Goal: Entertainment & Leisure: Consume media (video, audio)

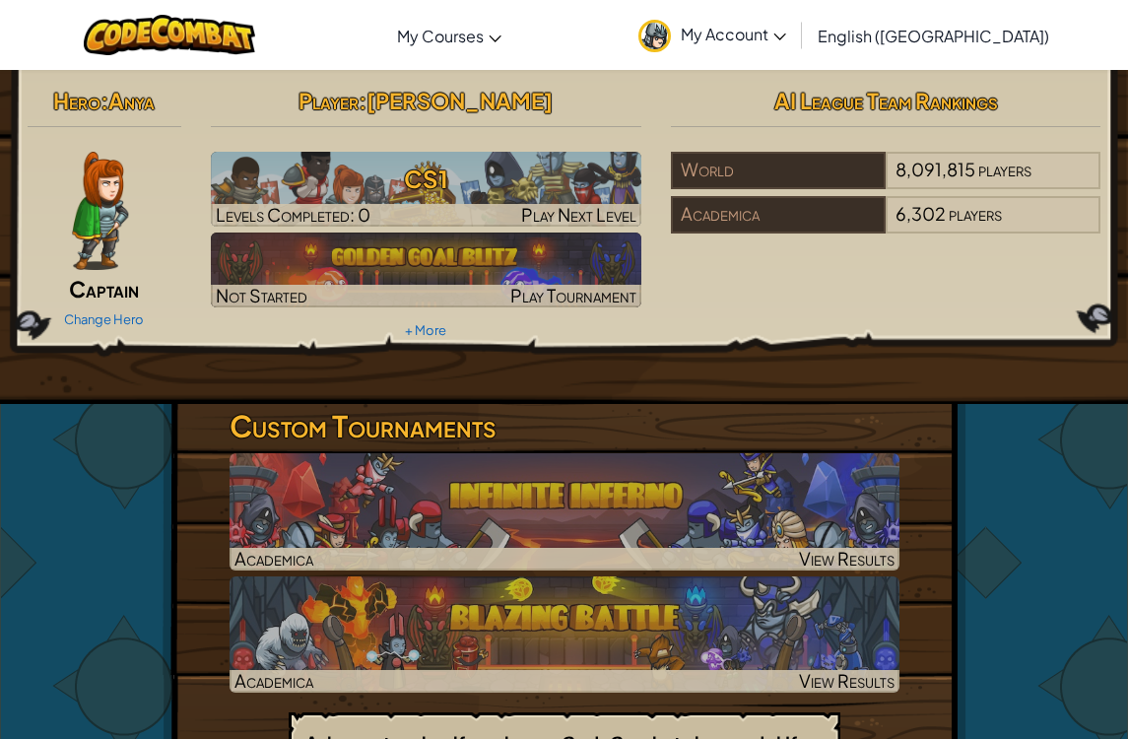
scroll to position [6, 0]
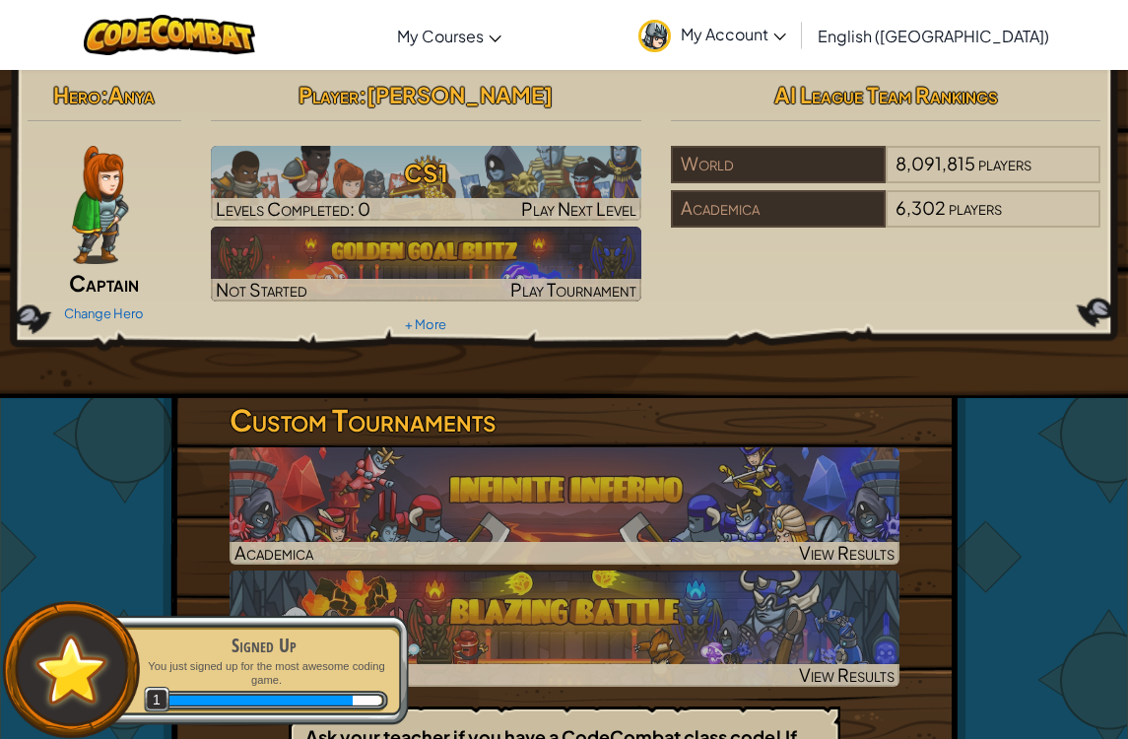
click at [119, 308] on link "Change Hero" at bounding box center [104, 313] width 80 height 16
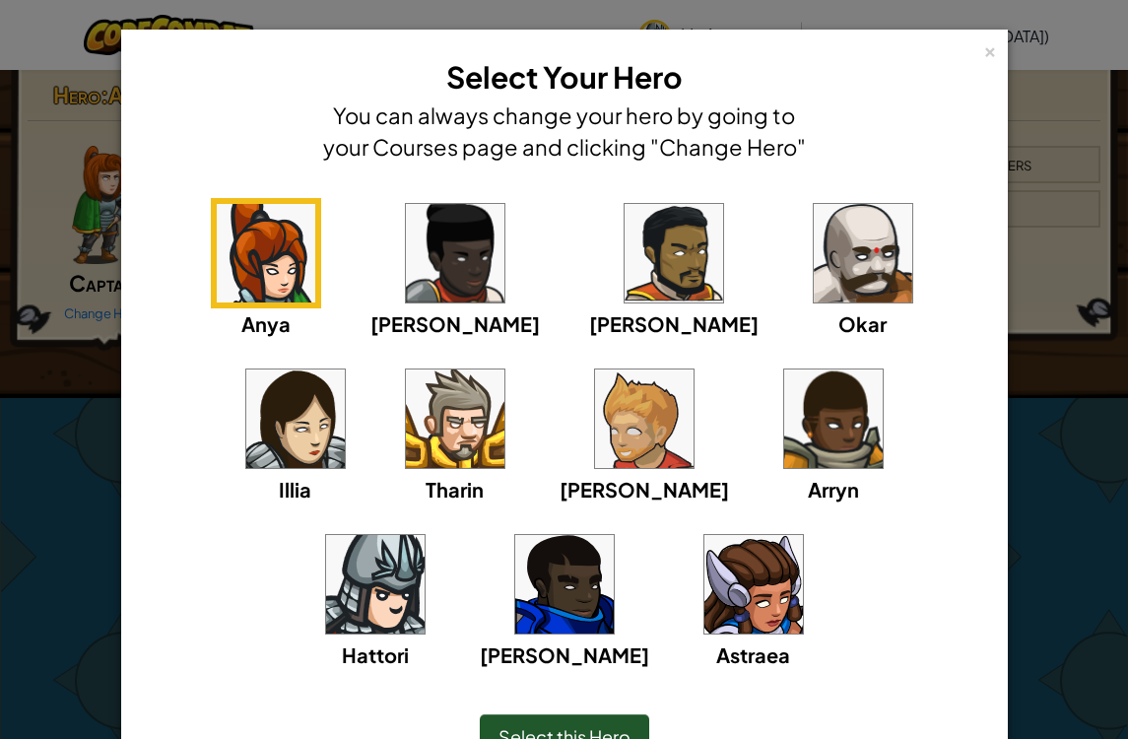
click at [424, 535] on img at bounding box center [375, 584] width 98 height 98
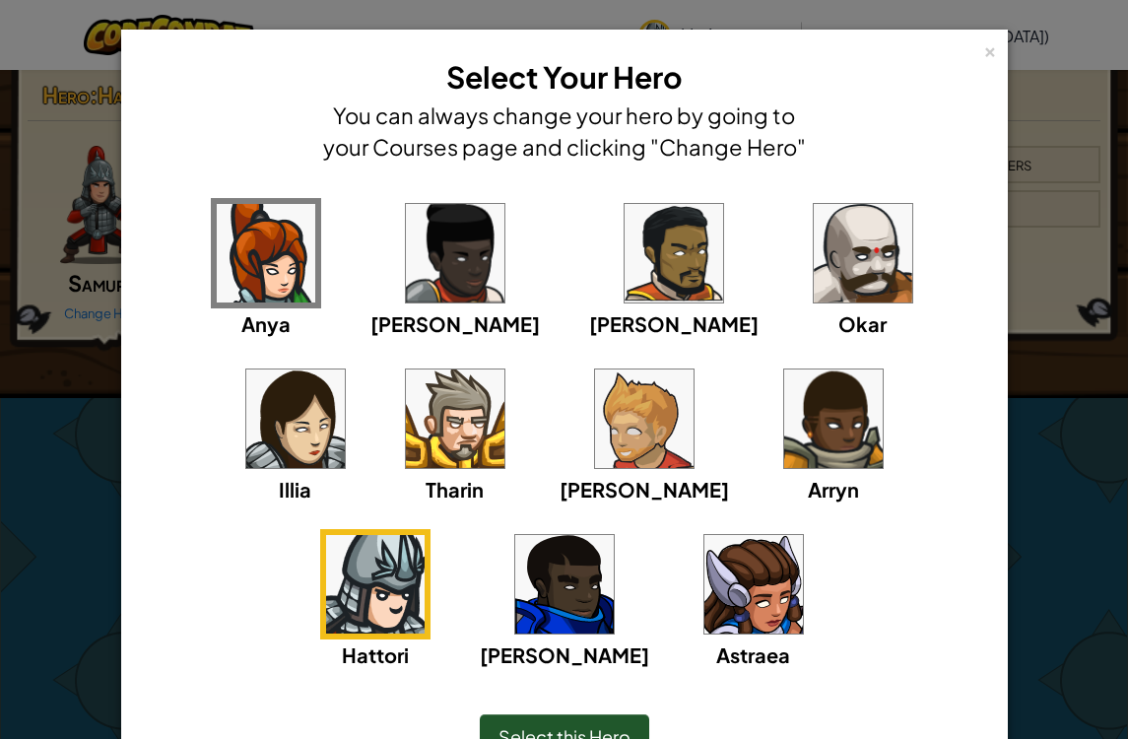
click at [424, 535] on img at bounding box center [375, 584] width 98 height 98
click at [53, 445] on div "× Select Your Hero You can always change your hero by going to your Courses pag…" at bounding box center [564, 369] width 1128 height 739
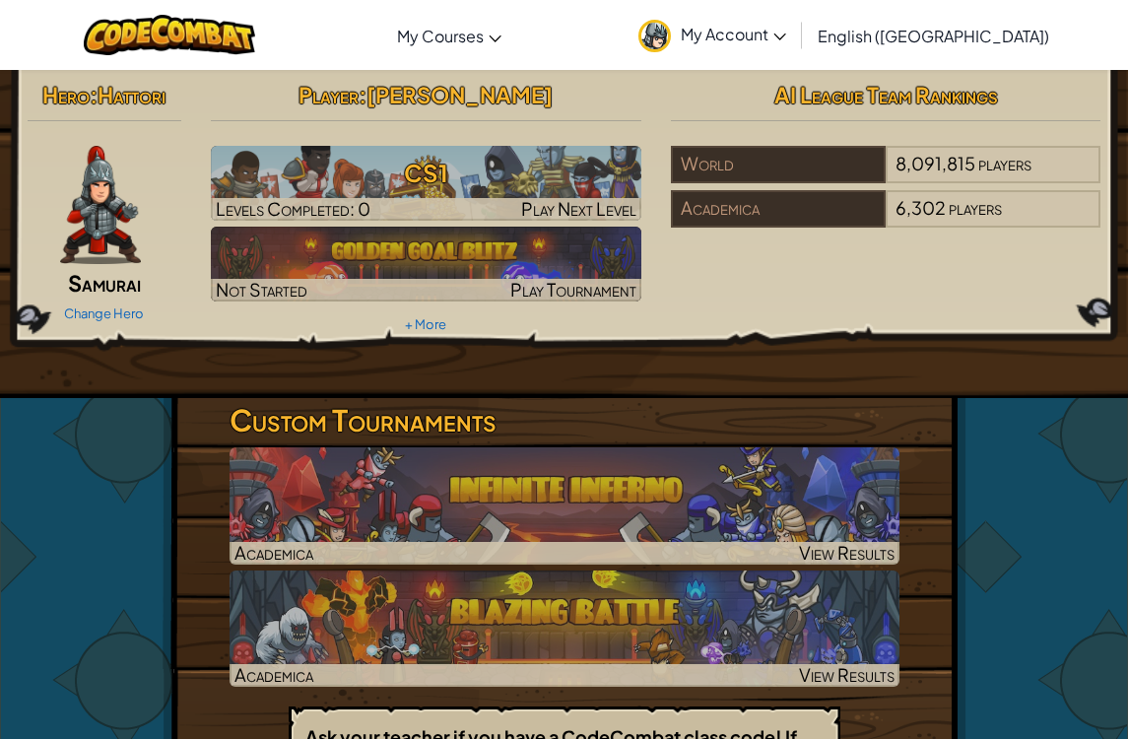
click at [541, 275] on img at bounding box center [426, 264] width 430 height 75
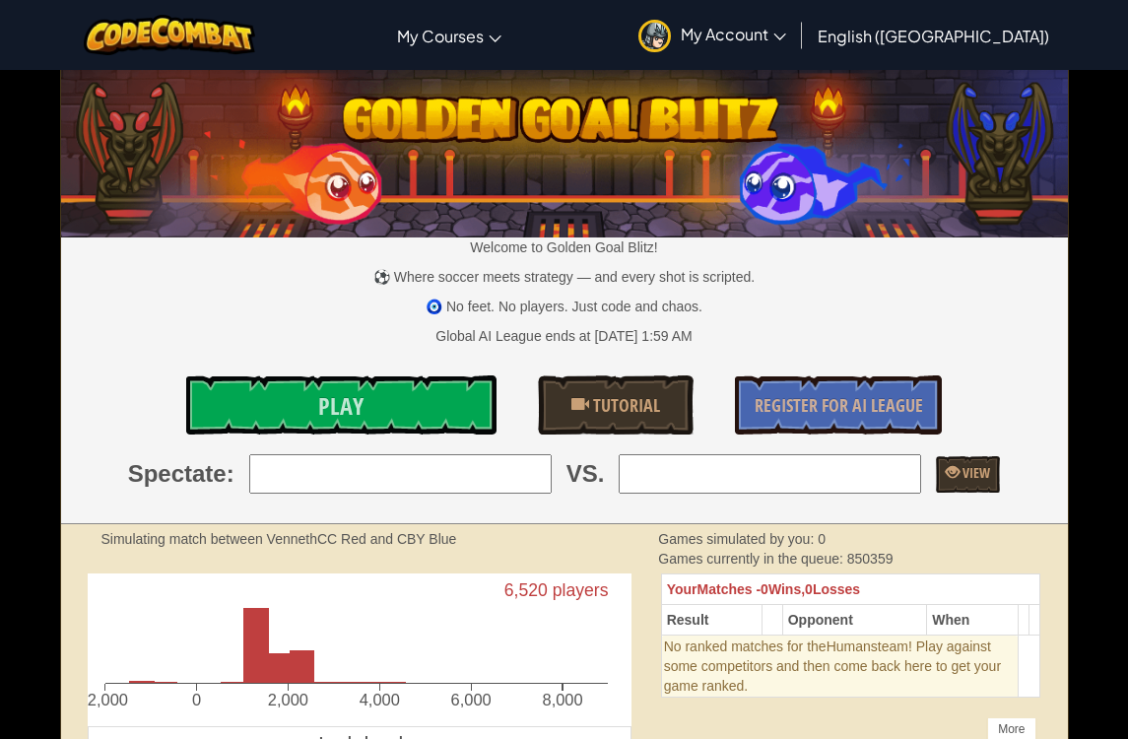
click at [413, 391] on link "Play" at bounding box center [341, 404] width 311 height 59
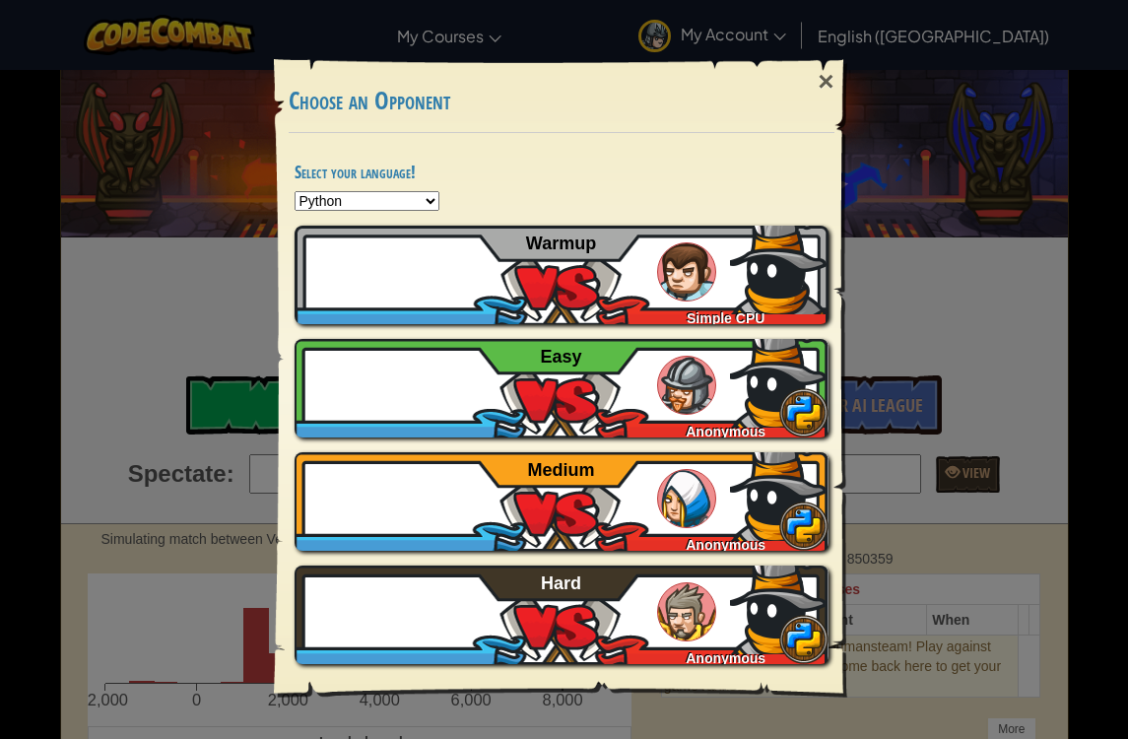
click at [695, 391] on img at bounding box center [686, 385] width 59 height 59
